Goal: Task Accomplishment & Management: Manage account settings

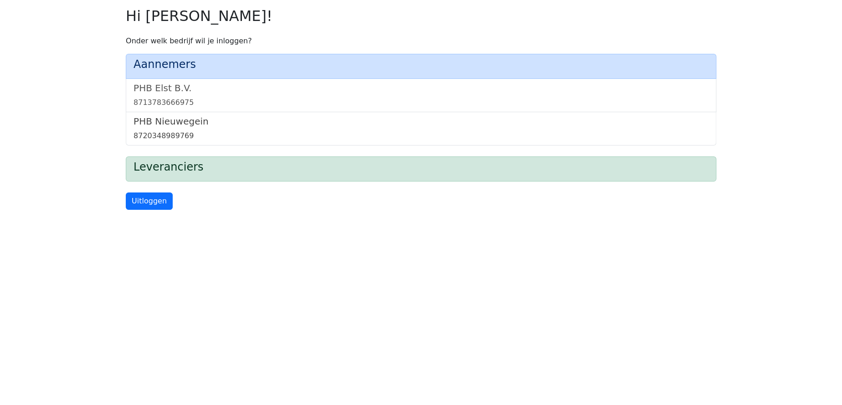
click at [159, 128] on link "PHB Nieuwegein 8720348989769" at bounding box center [421, 129] width 575 height 26
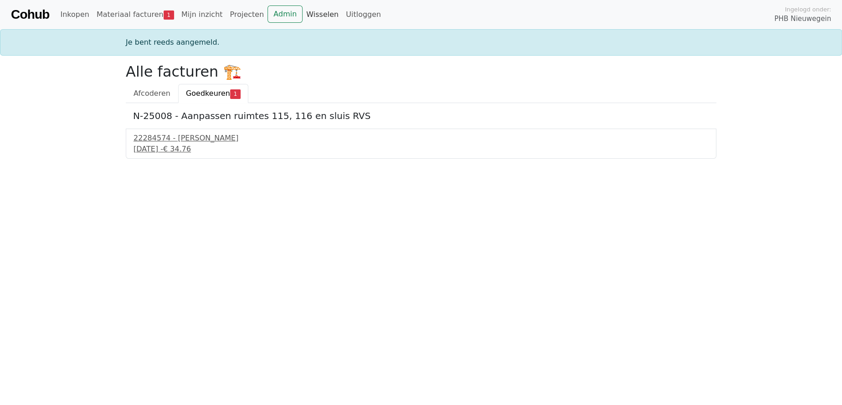
click at [303, 12] on link "Wisselen" at bounding box center [323, 14] width 40 height 18
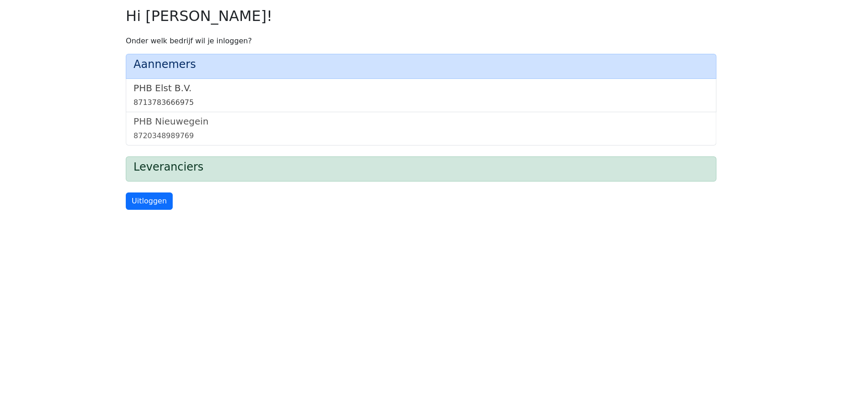
click at [155, 96] on link "PHB Elst B.V. 8713783666975" at bounding box center [421, 95] width 575 height 26
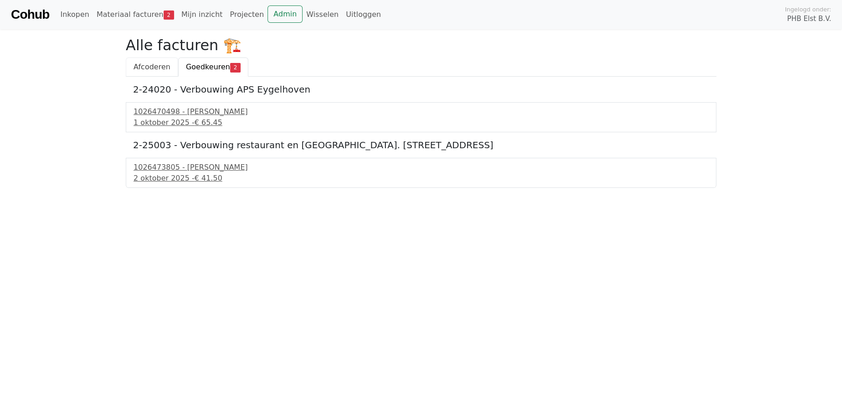
click at [150, 65] on span "Afcoderen" at bounding box center [152, 66] width 37 height 9
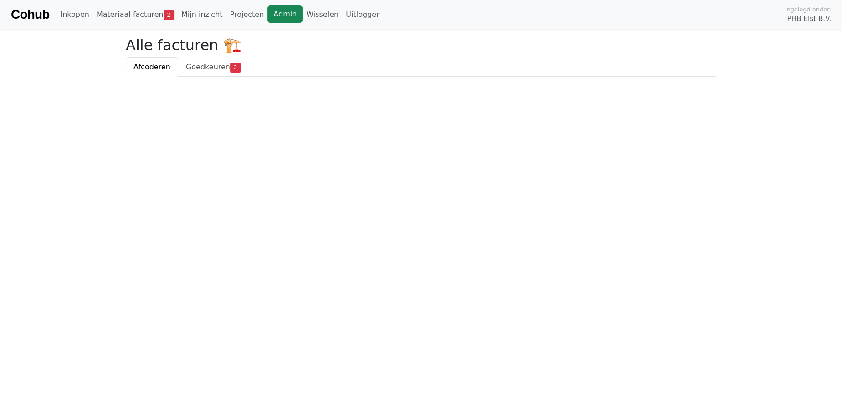
click at [267, 12] on link "Admin" at bounding box center [284, 13] width 35 height 17
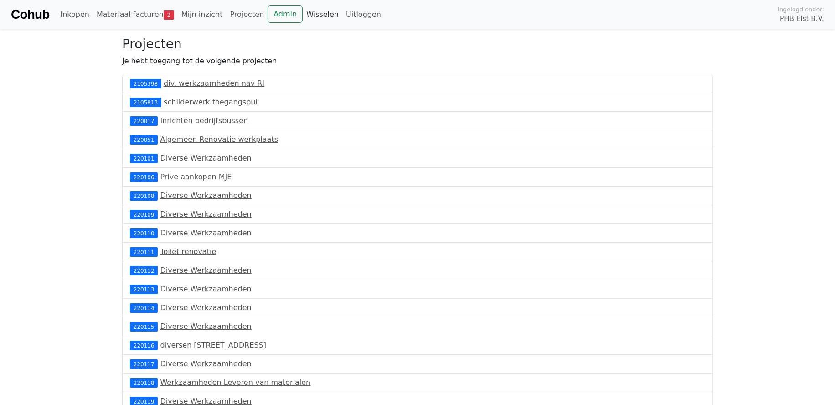
click at [303, 12] on link "Wisselen" at bounding box center [323, 14] width 40 height 18
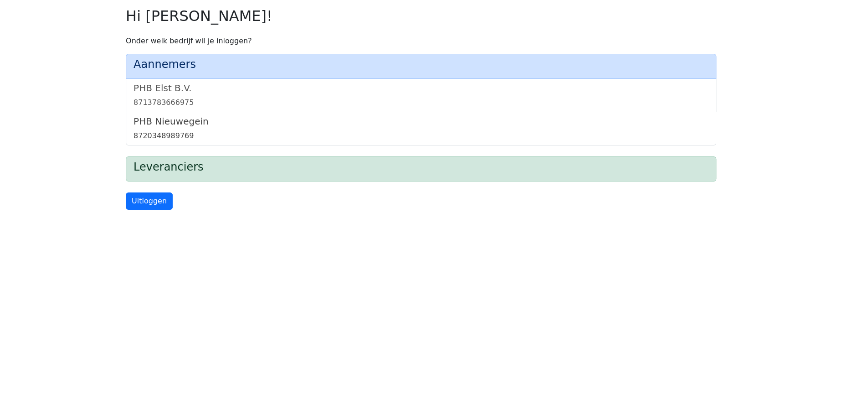
click at [180, 126] on h5 "PHB Nieuwegein" at bounding box center [421, 121] width 575 height 11
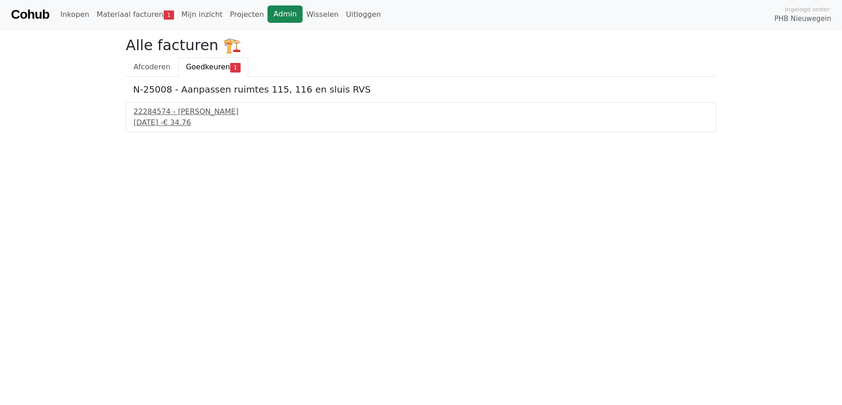
click at [267, 11] on link "Admin" at bounding box center [284, 13] width 35 height 17
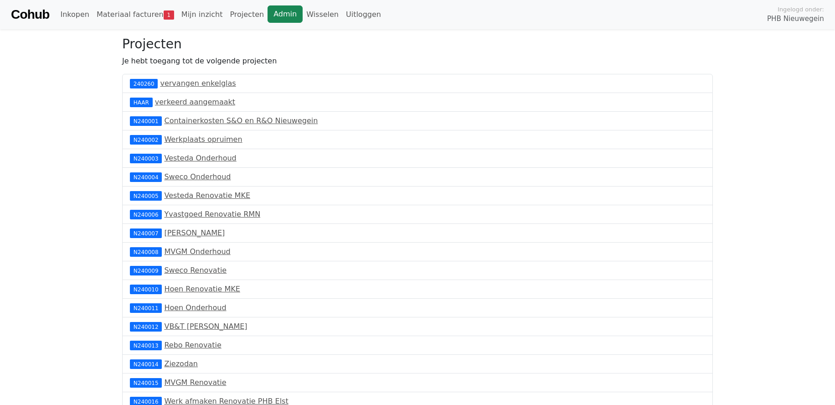
click at [267, 14] on link "Admin" at bounding box center [284, 13] width 35 height 17
click at [125, 12] on link "Materiaal facturen 1" at bounding box center [135, 14] width 85 height 18
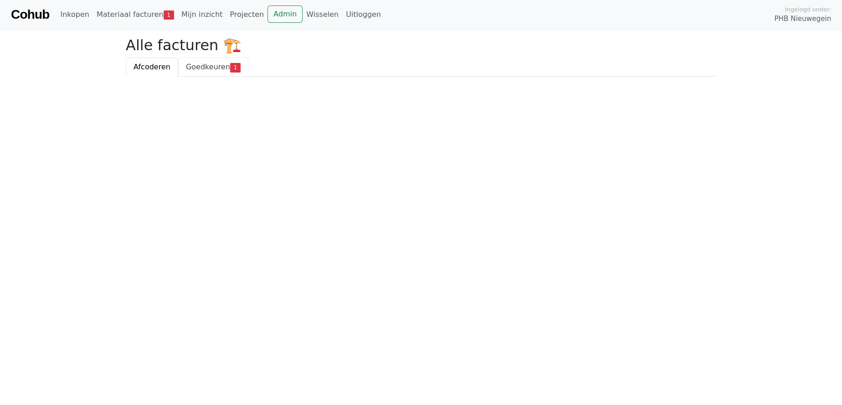
click at [204, 65] on span "Goedkeuren" at bounding box center [208, 66] width 44 height 9
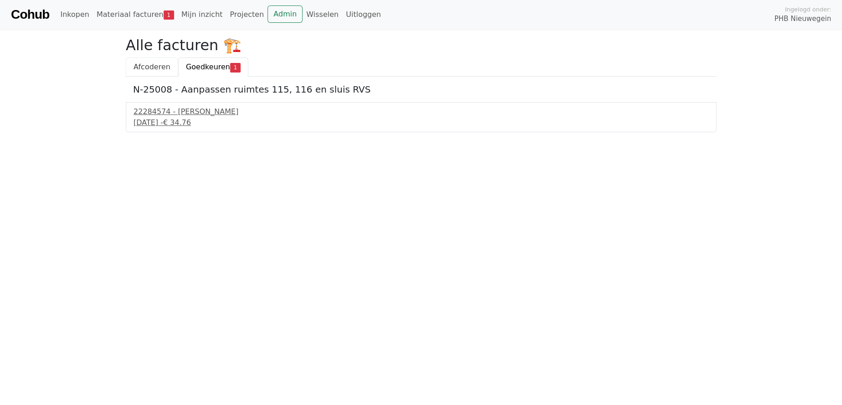
click at [142, 62] on span "Afcoderen" at bounding box center [152, 66] width 37 height 9
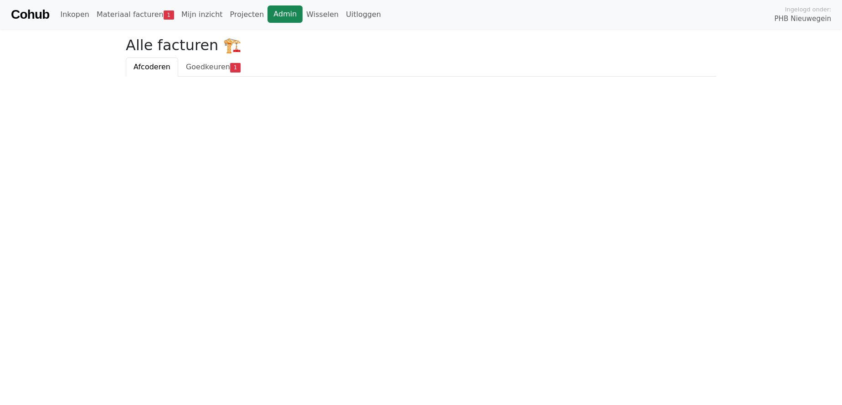
click at [270, 14] on link "Admin" at bounding box center [284, 13] width 35 height 17
